Goal: Find contact information: Find contact information

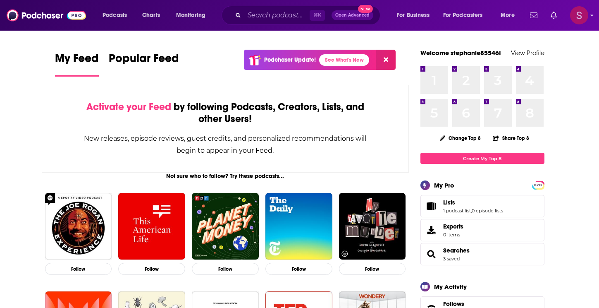
click at [582, 16] on img "Logged in as stephanie85546" at bounding box center [579, 15] width 18 height 18
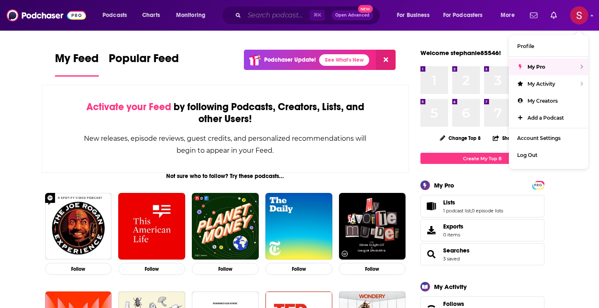
click at [244, 14] on input "Search podcasts, credits, & more..." at bounding box center [276, 15] width 65 height 13
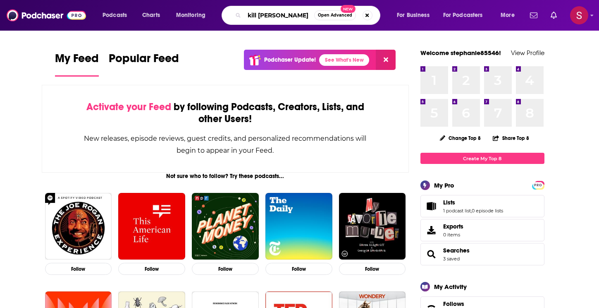
type input "kill [PERSON_NAME]"
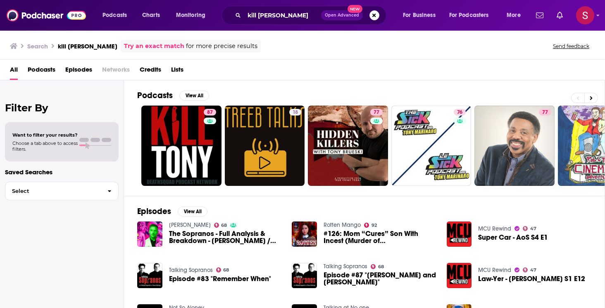
click at [41, 71] on span "Podcasts" at bounding box center [42, 71] width 28 height 17
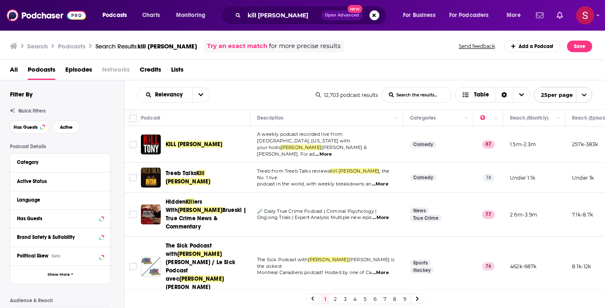
click at [176, 141] on span "KILL [PERSON_NAME]" at bounding box center [194, 144] width 57 height 7
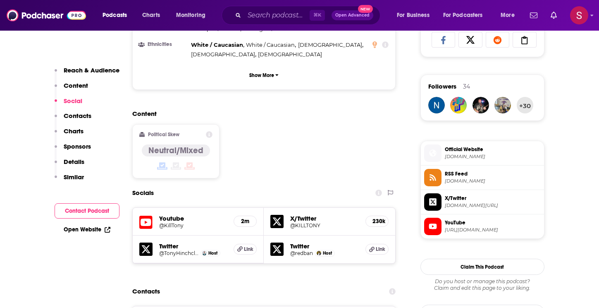
scroll to position [711, 0]
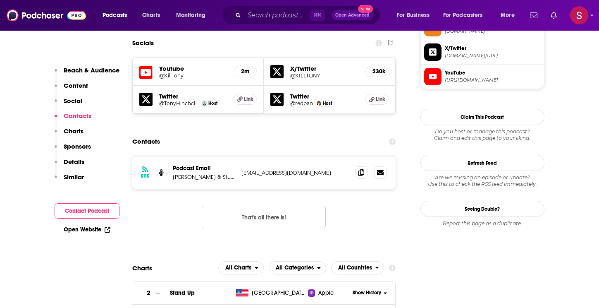
click at [215, 173] on p "[PERSON_NAME] & Studio71" at bounding box center [204, 176] width 62 height 7
drag, startPoint x: 170, startPoint y: 155, endPoint x: 231, endPoint y: 156, distance: 60.4
click at [231, 156] on div "RSS Podcast Email [PERSON_NAME] & Studio71 [EMAIL_ADDRESS][DOMAIN_NAME] [EMAIL_…" at bounding box center [264, 172] width 264 height 32
copy p "[PERSON_NAME] & Stu"
